Goal: Transaction & Acquisition: Book appointment/travel/reservation

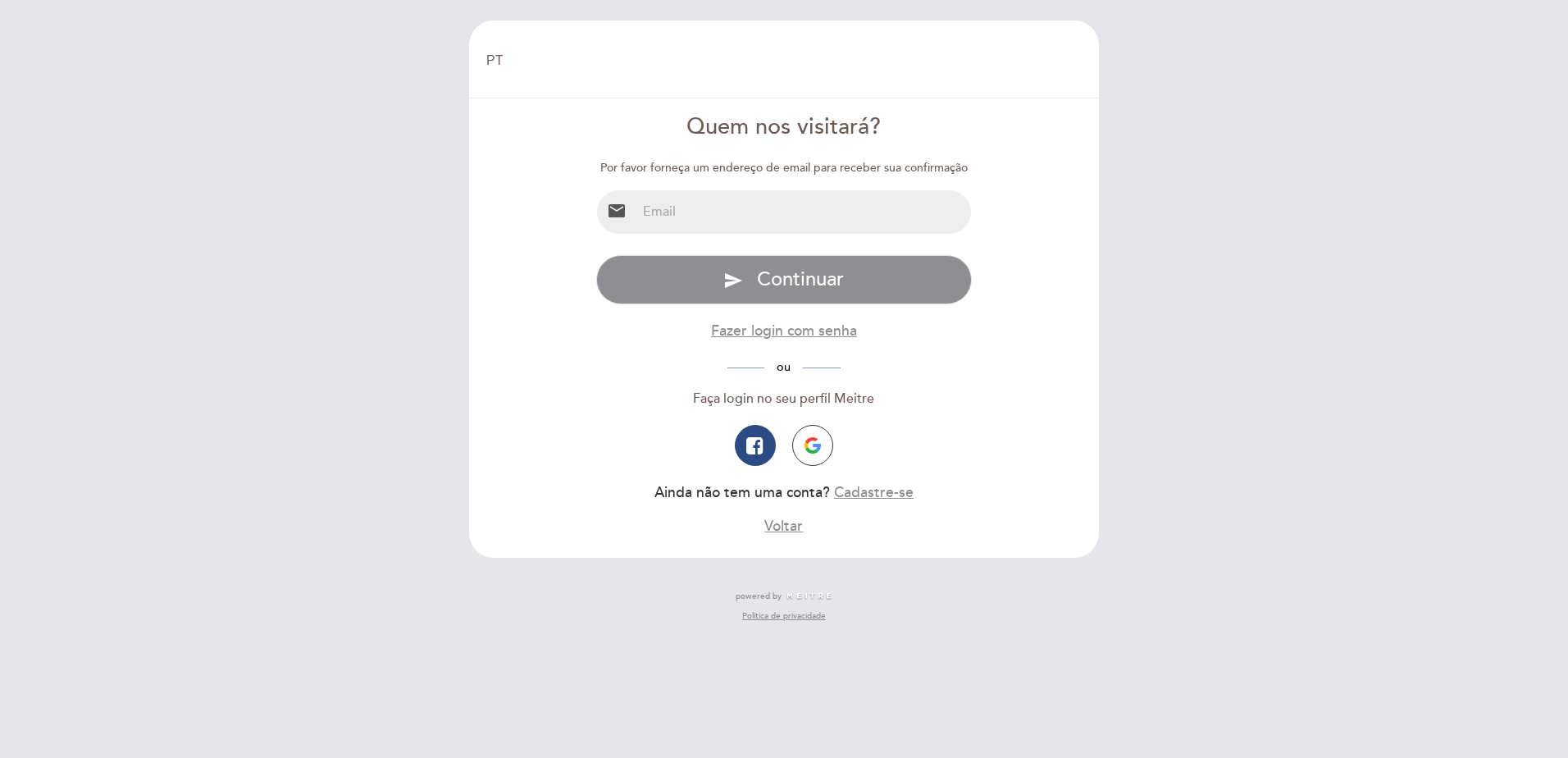
select select "pt"
click at [819, 458] on button "button" at bounding box center [812, 445] width 41 height 41
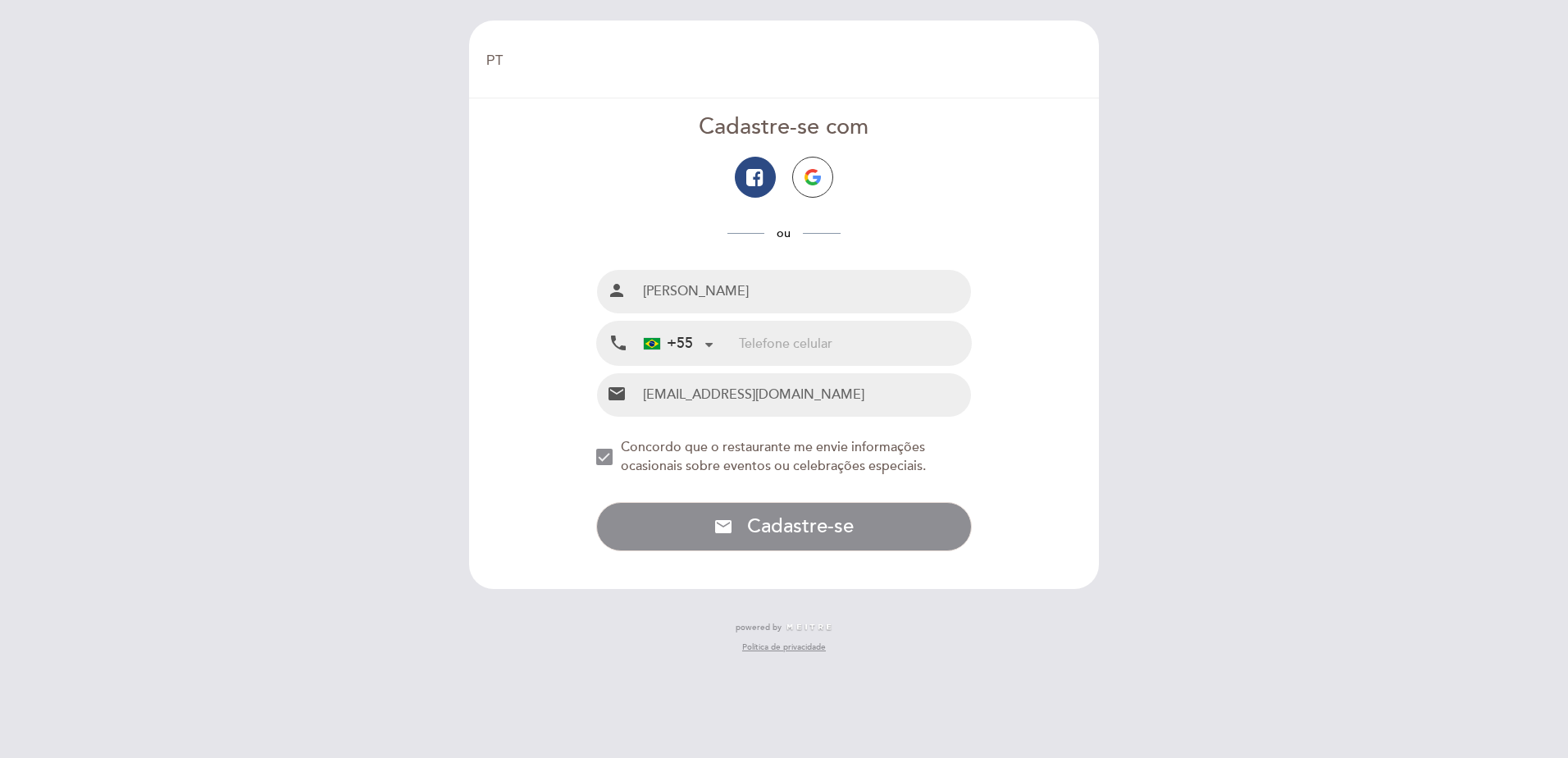
click at [863, 327] on input "tel" at bounding box center [855, 343] width 232 height 43
type input "21996154473"
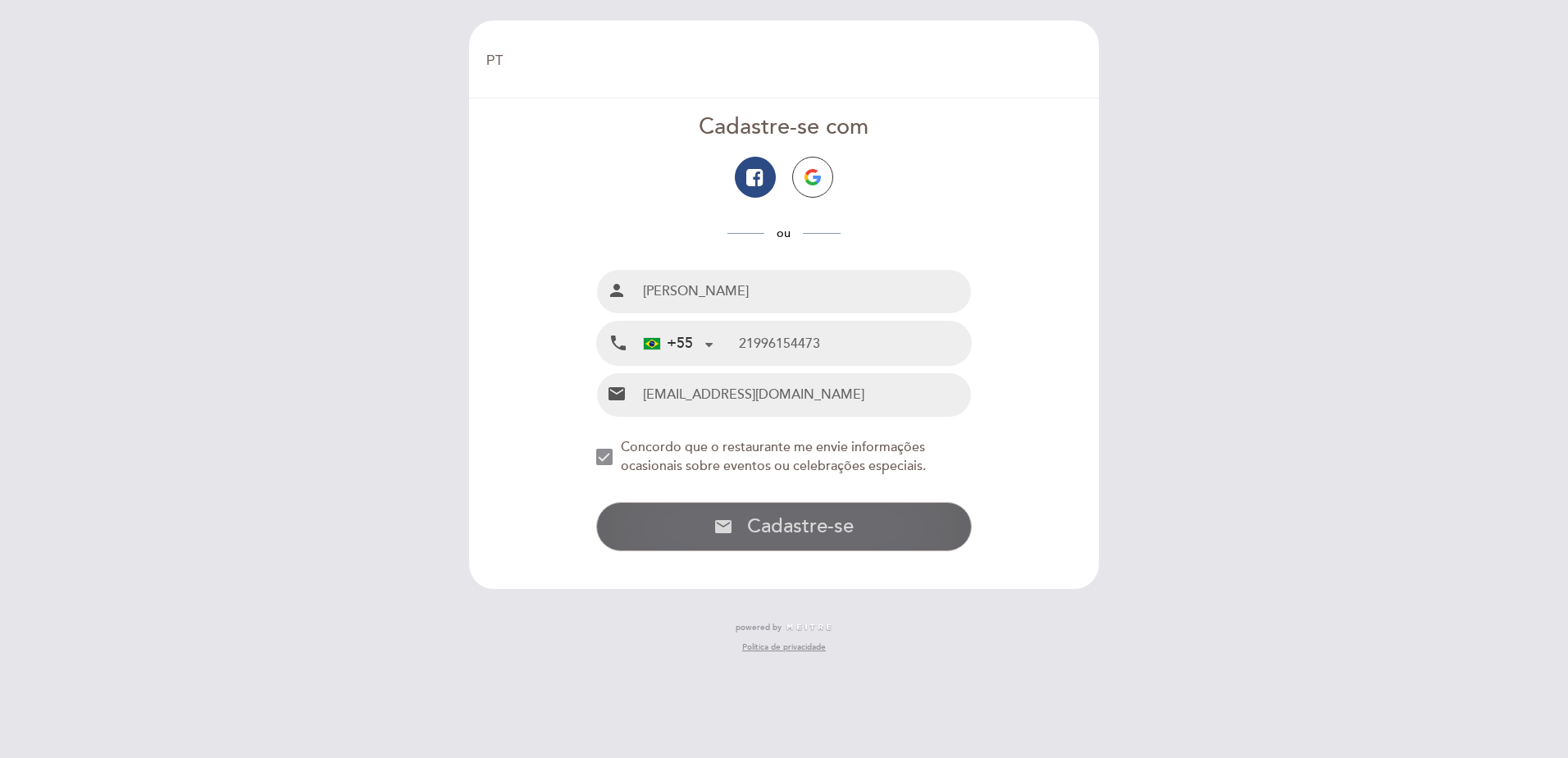
click at [838, 532] on span "Cadastre-se" at bounding box center [800, 527] width 107 height 23
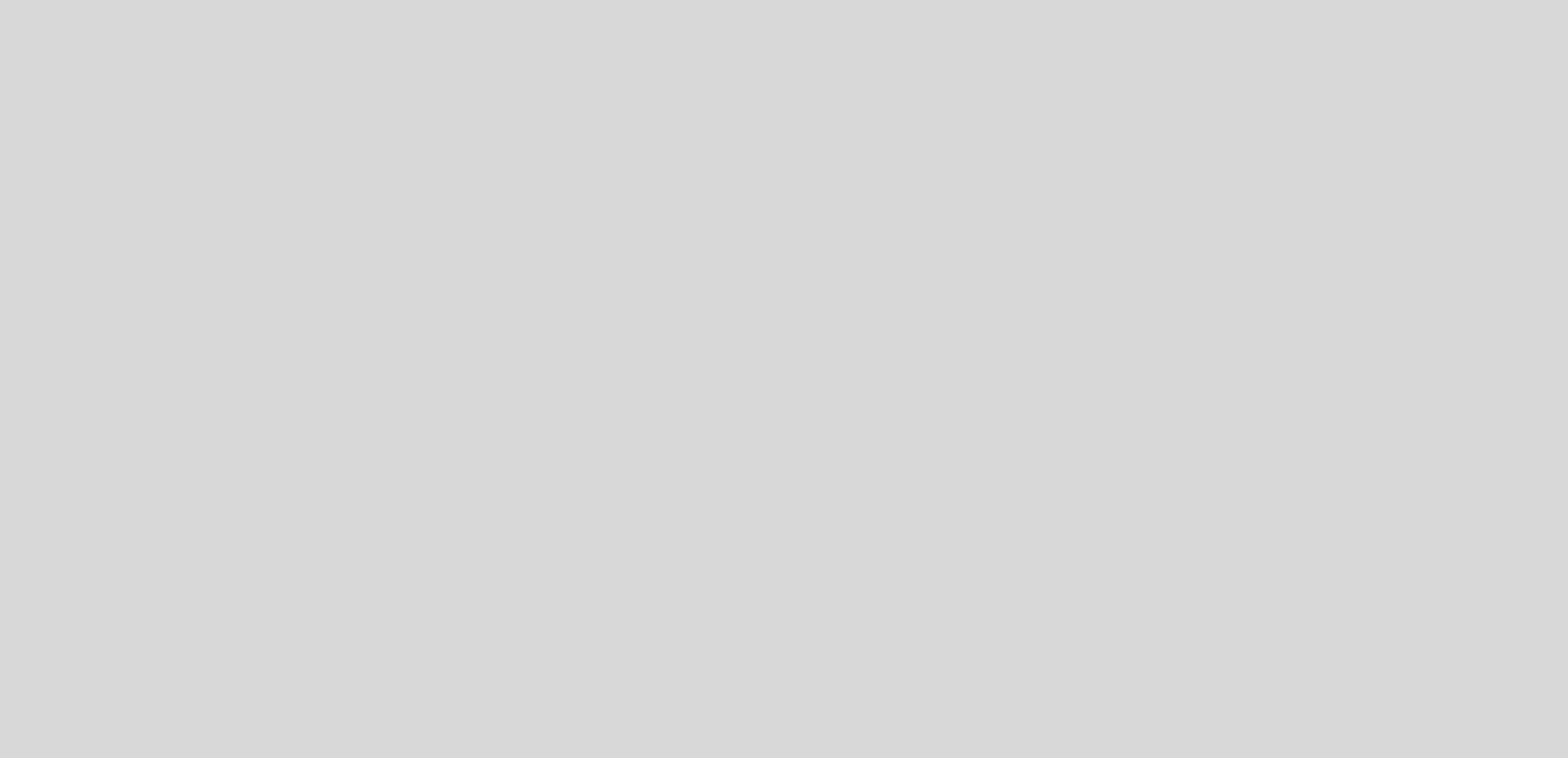
select select "pt"
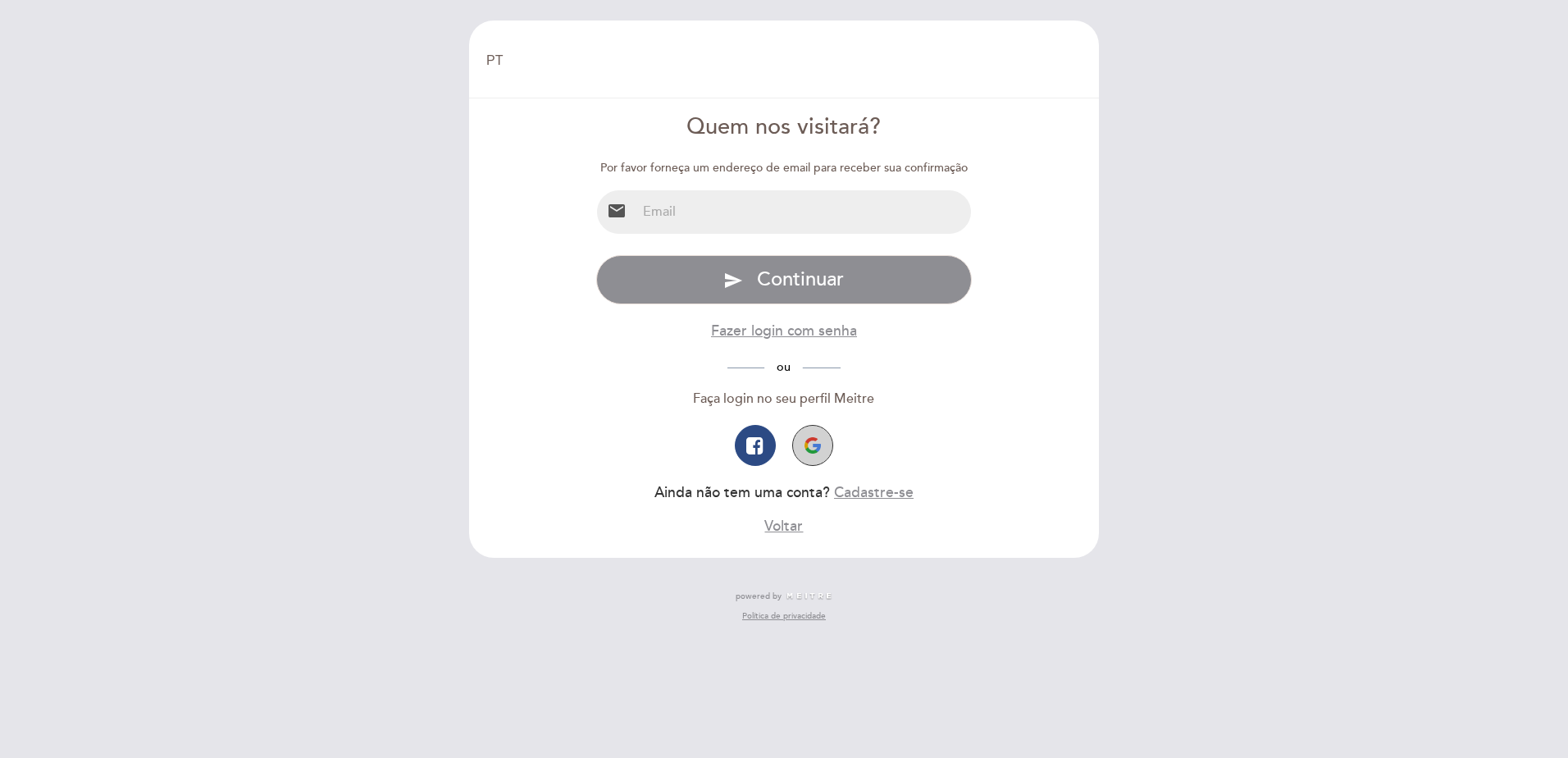
click at [822, 432] on button "button" at bounding box center [812, 445] width 41 height 41
